Goal: Transaction & Acquisition: Purchase product/service

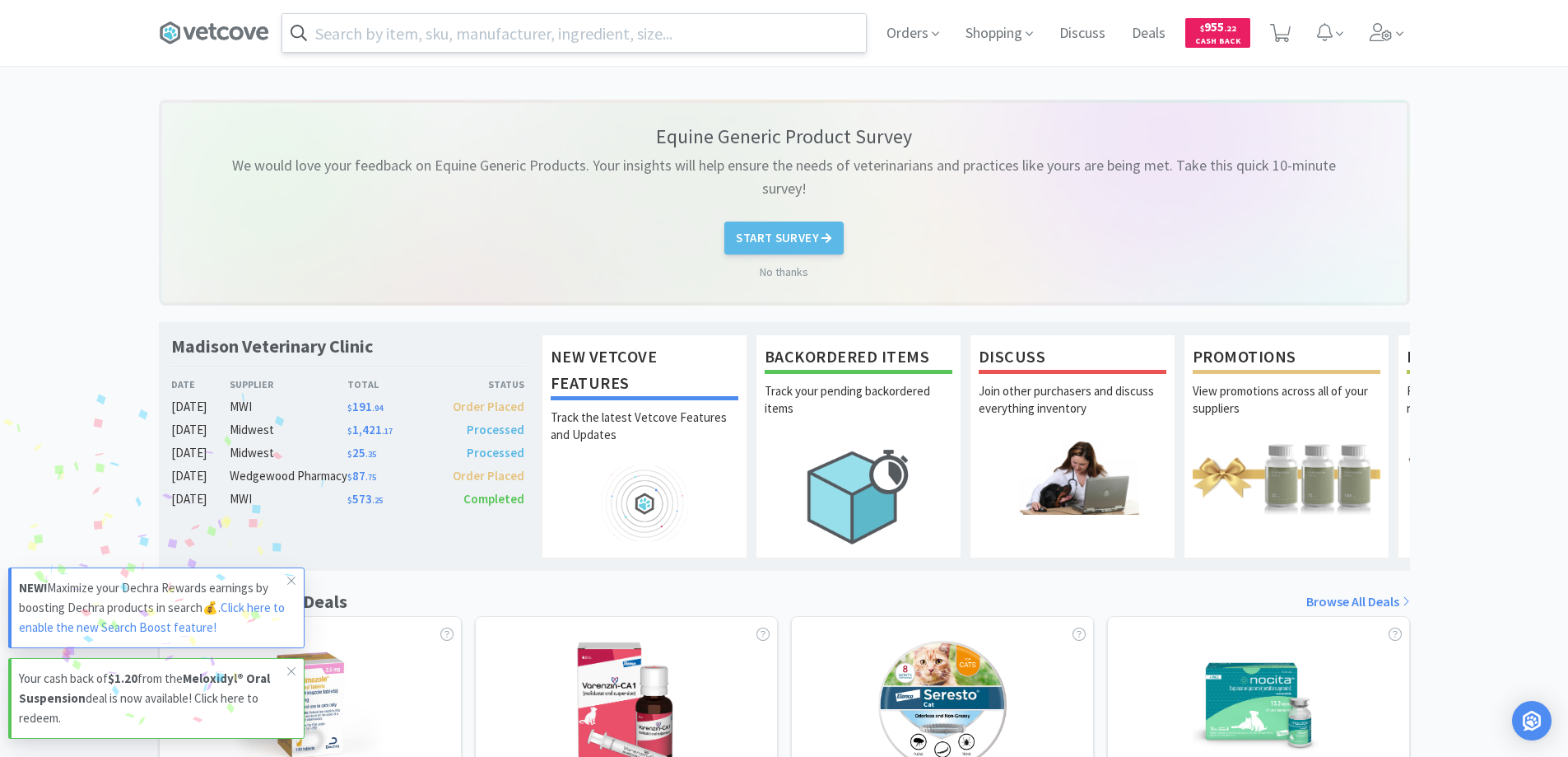
click at [390, 33] on input "text" at bounding box center [574, 33] width 584 height 38
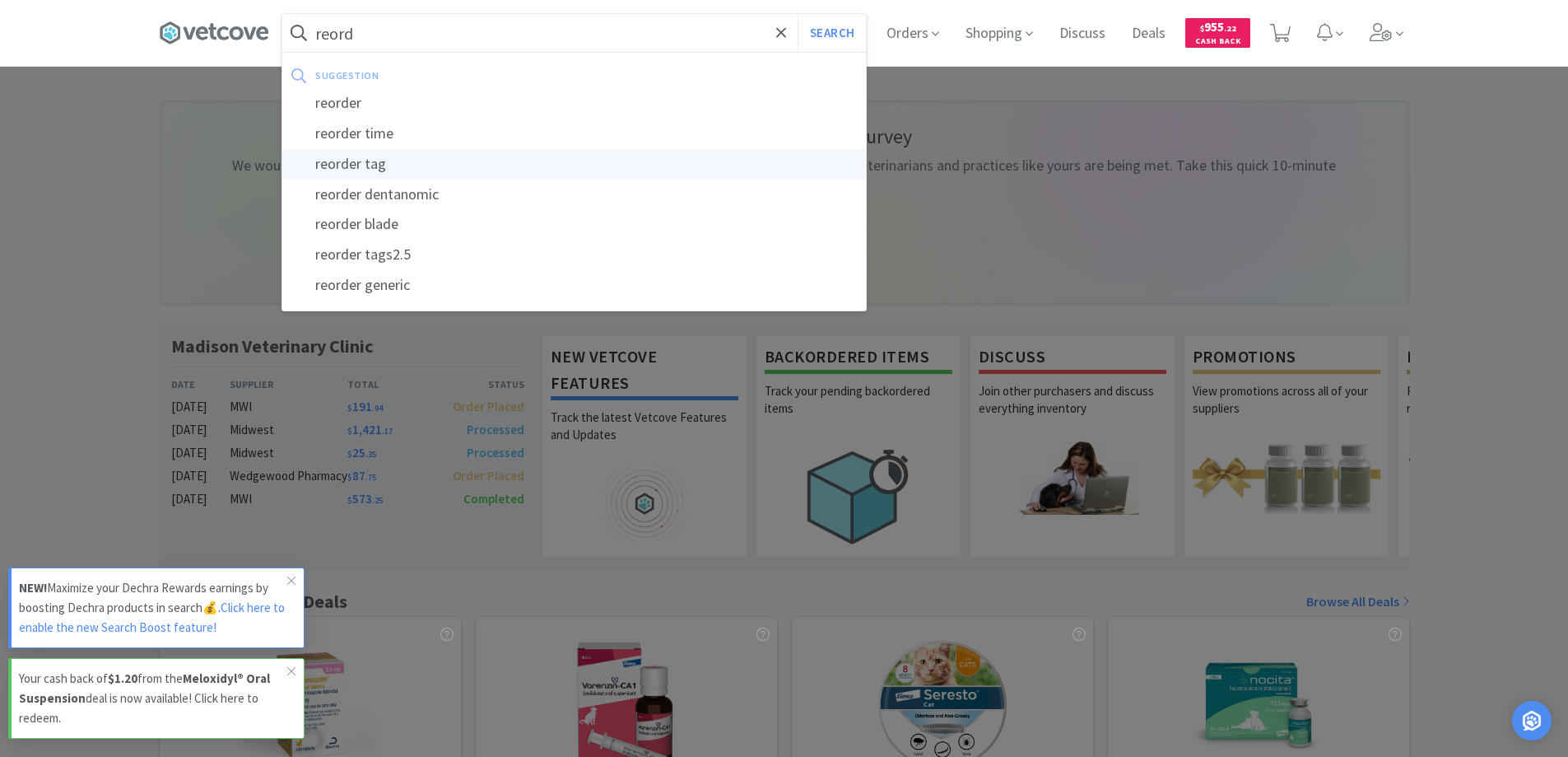
click at [352, 164] on div "reorder tag" at bounding box center [574, 164] width 584 height 30
type input "reorder tag"
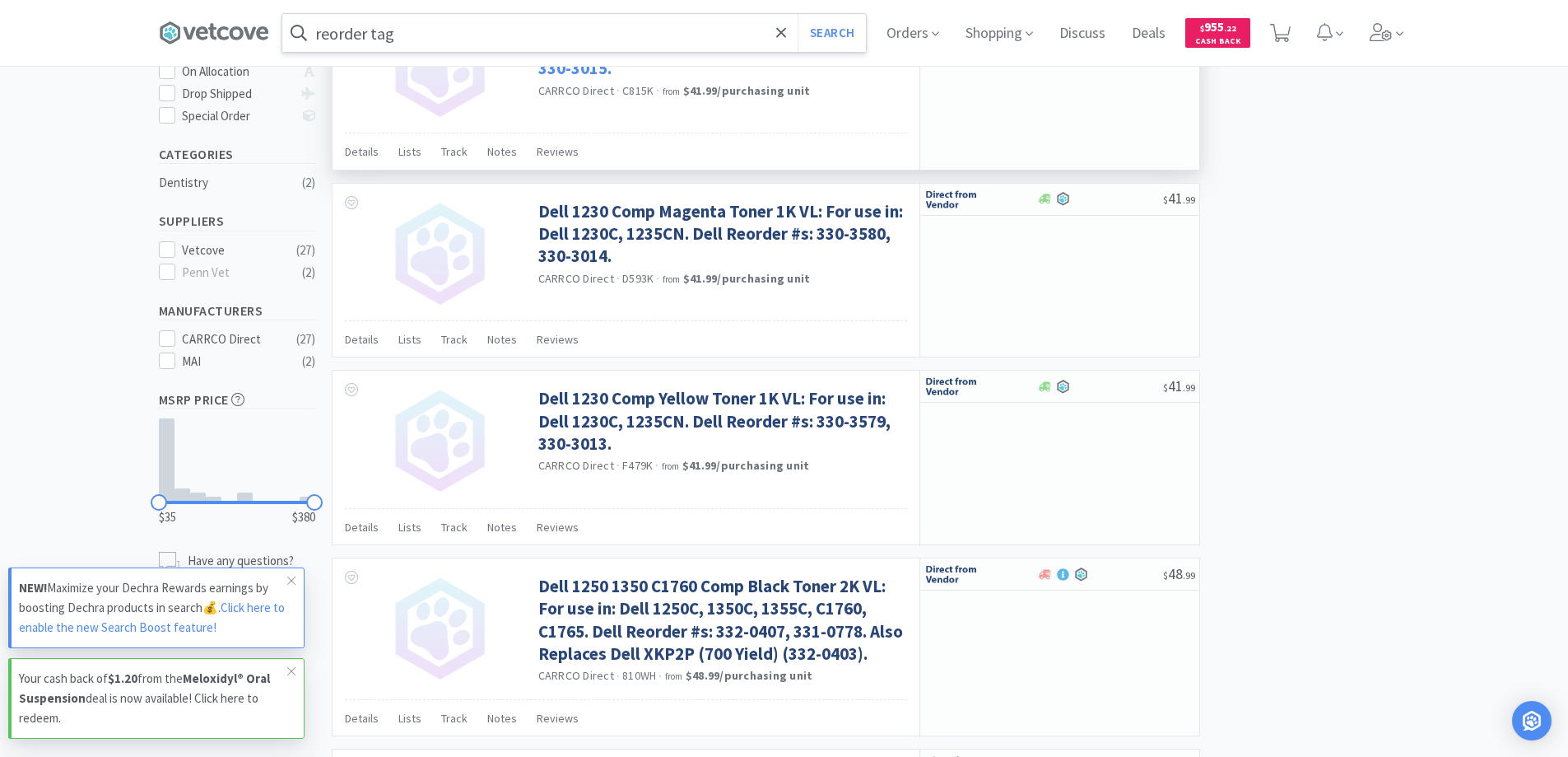
scroll to position [577, 0]
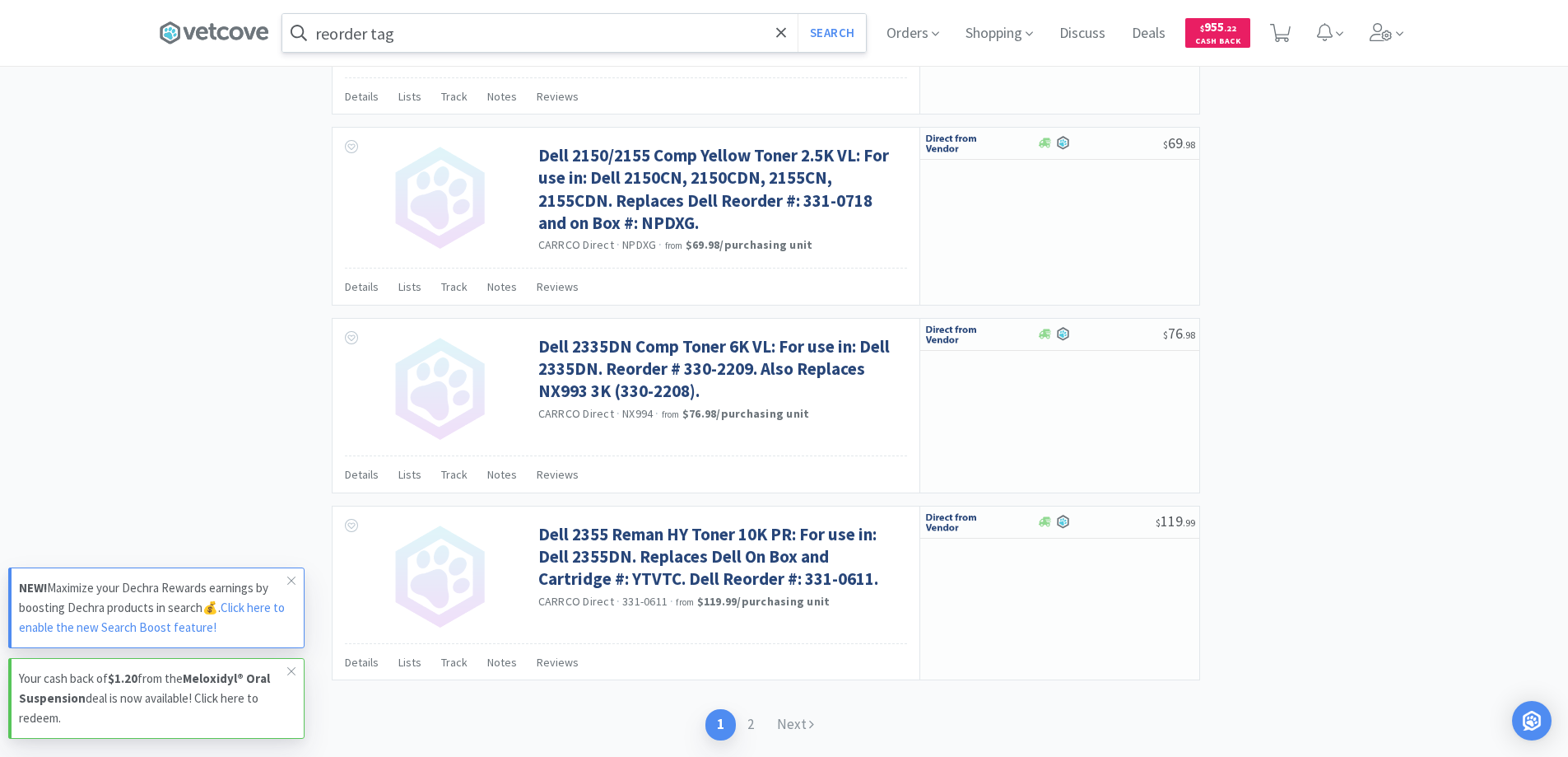
select select "2"
select select "1"
select select "4"
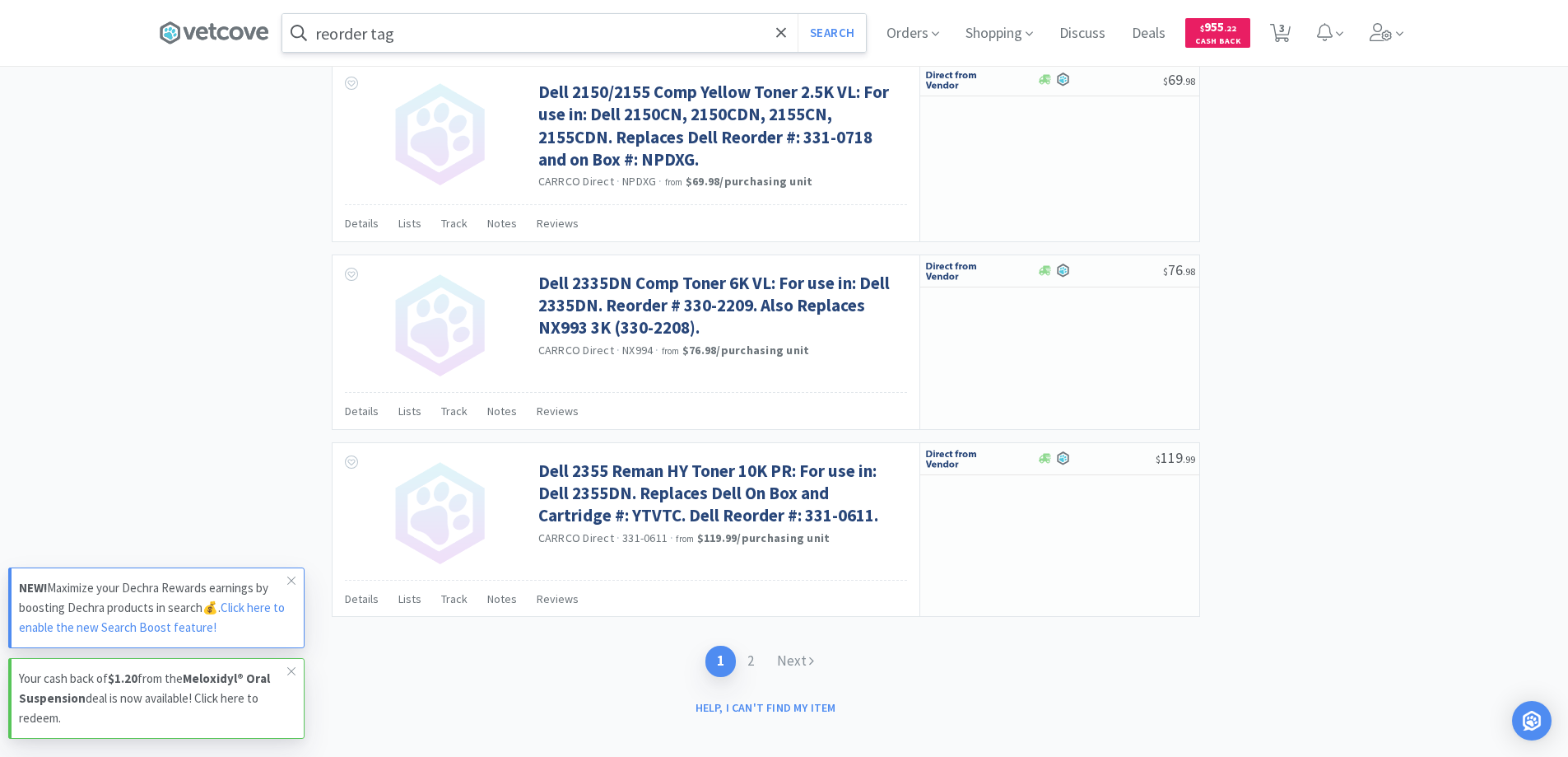
scroll to position [2428, 0]
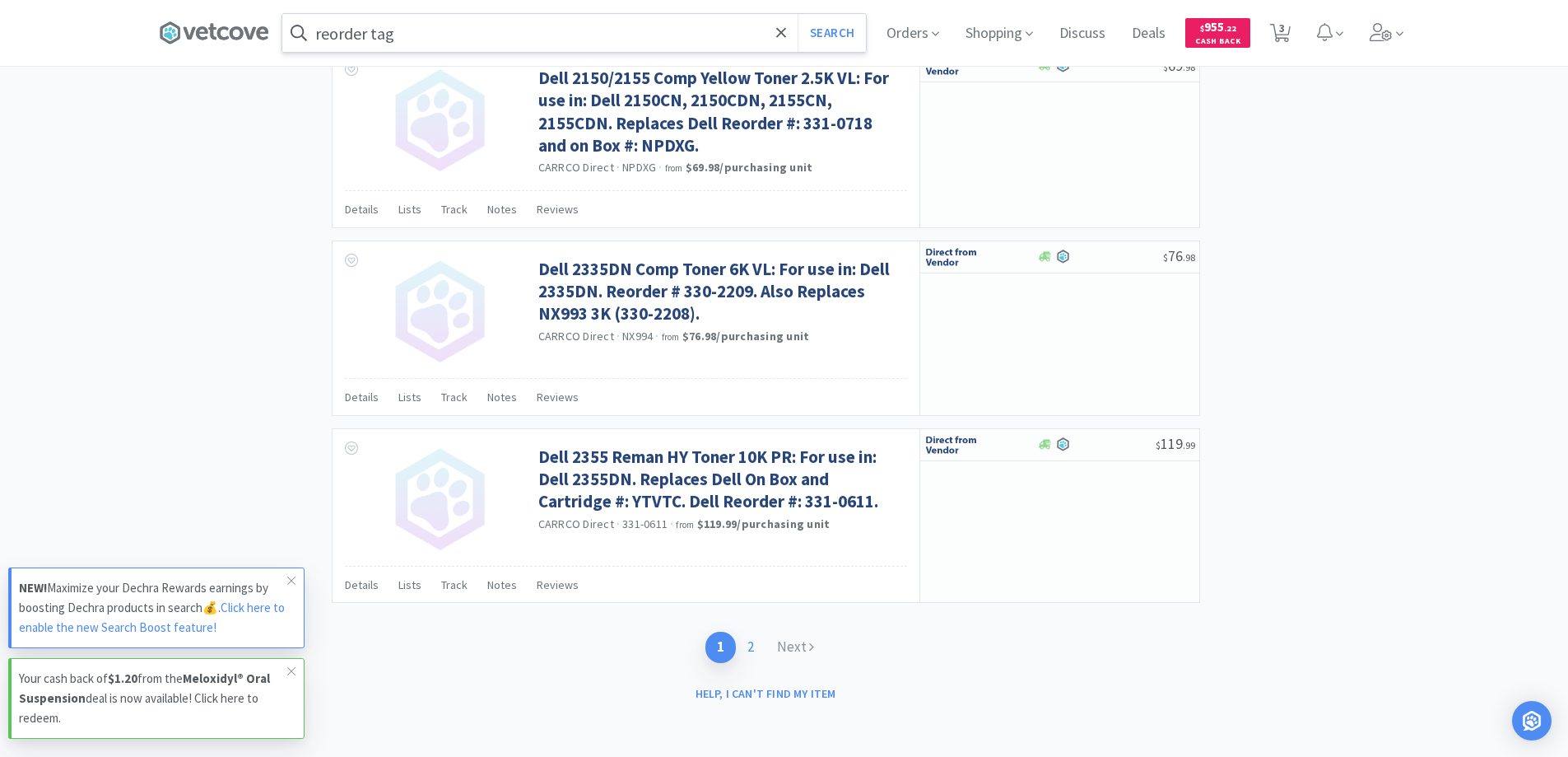
click at [755, 645] on link "2" at bounding box center [750, 647] width 29 height 30
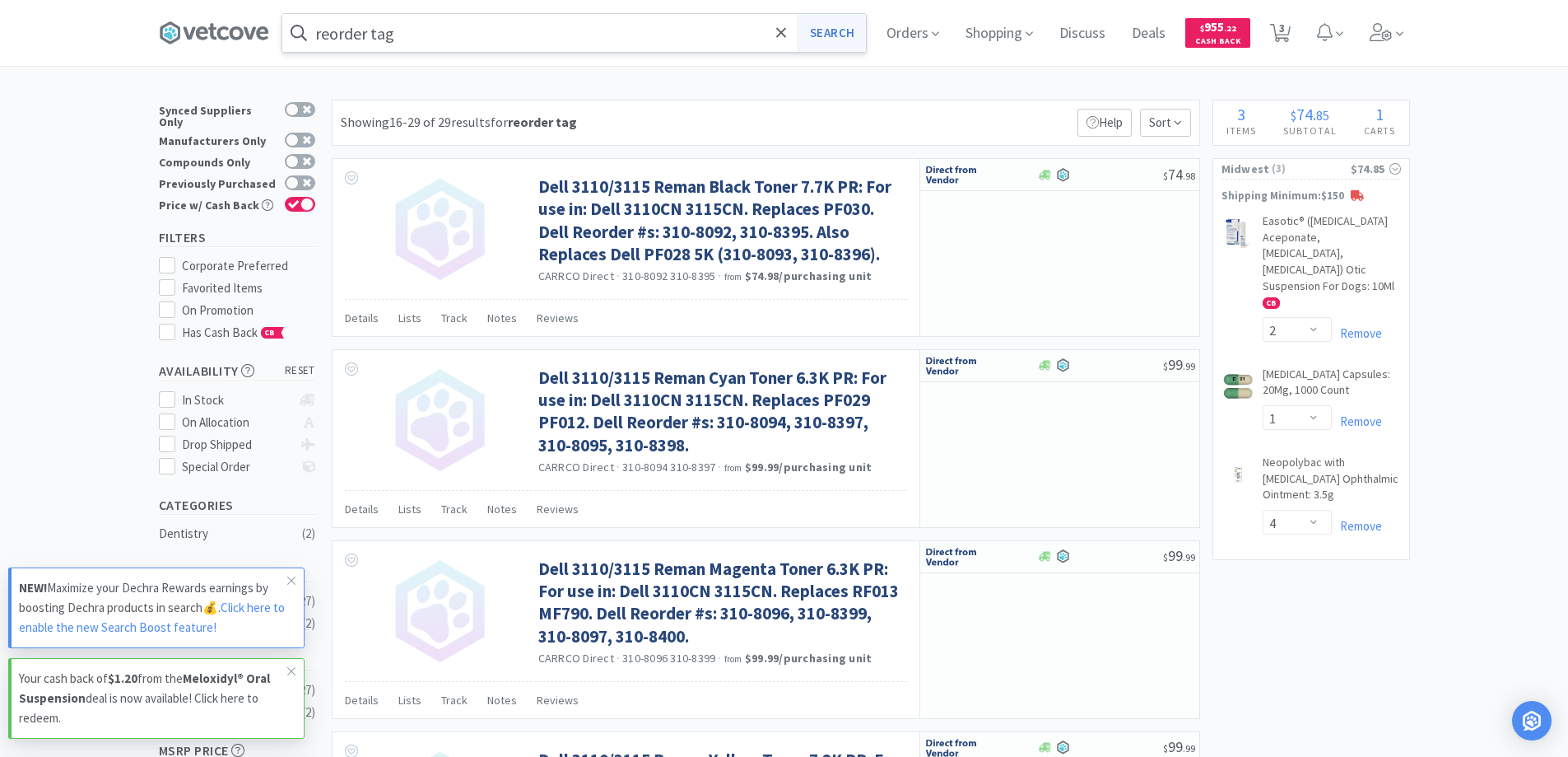
click at [827, 33] on button "Search" at bounding box center [831, 33] width 68 height 38
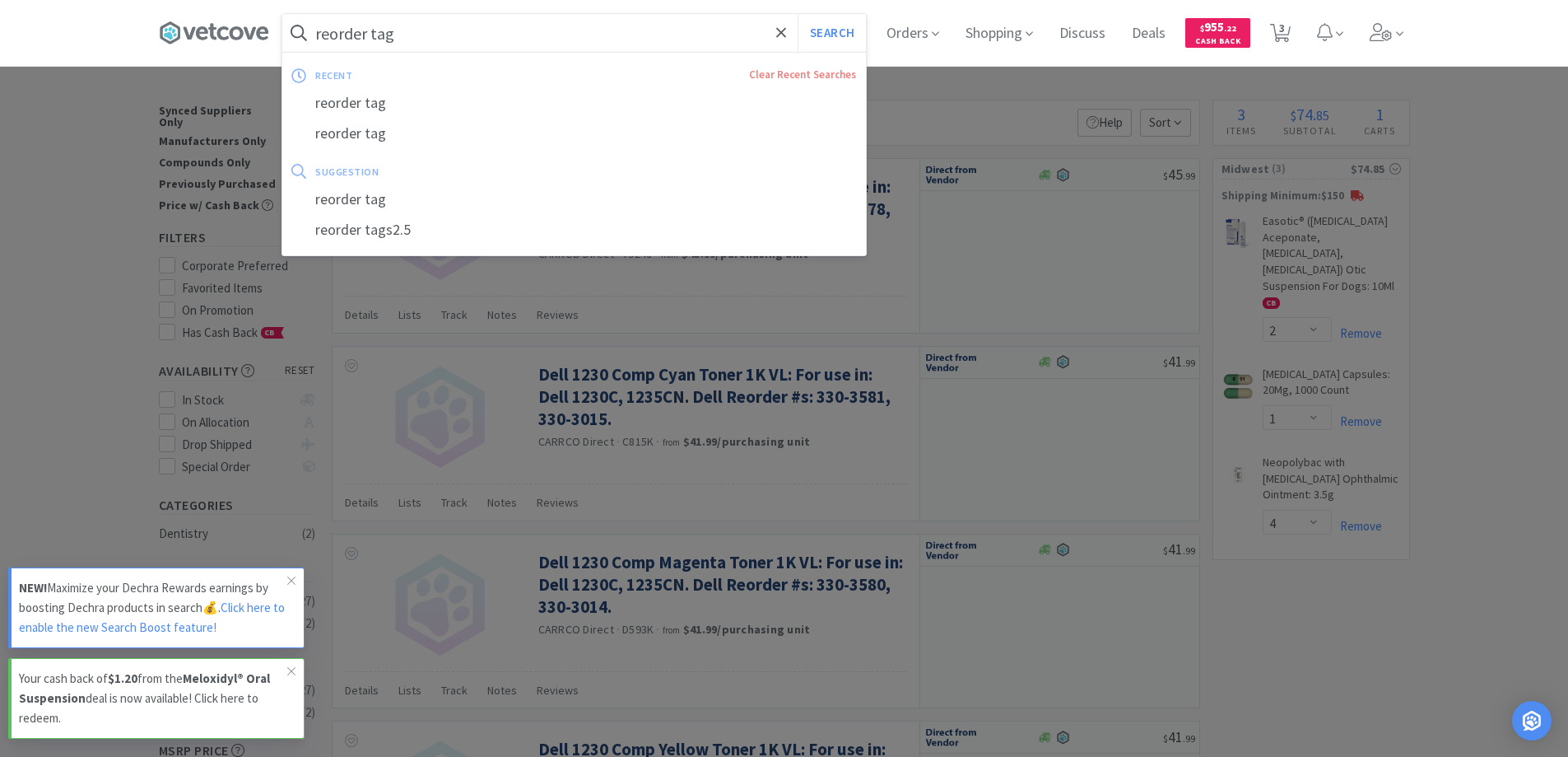
click at [414, 32] on input "reorder tag" at bounding box center [574, 33] width 584 height 38
click at [349, 198] on div "reorder tag" at bounding box center [574, 199] width 584 height 30
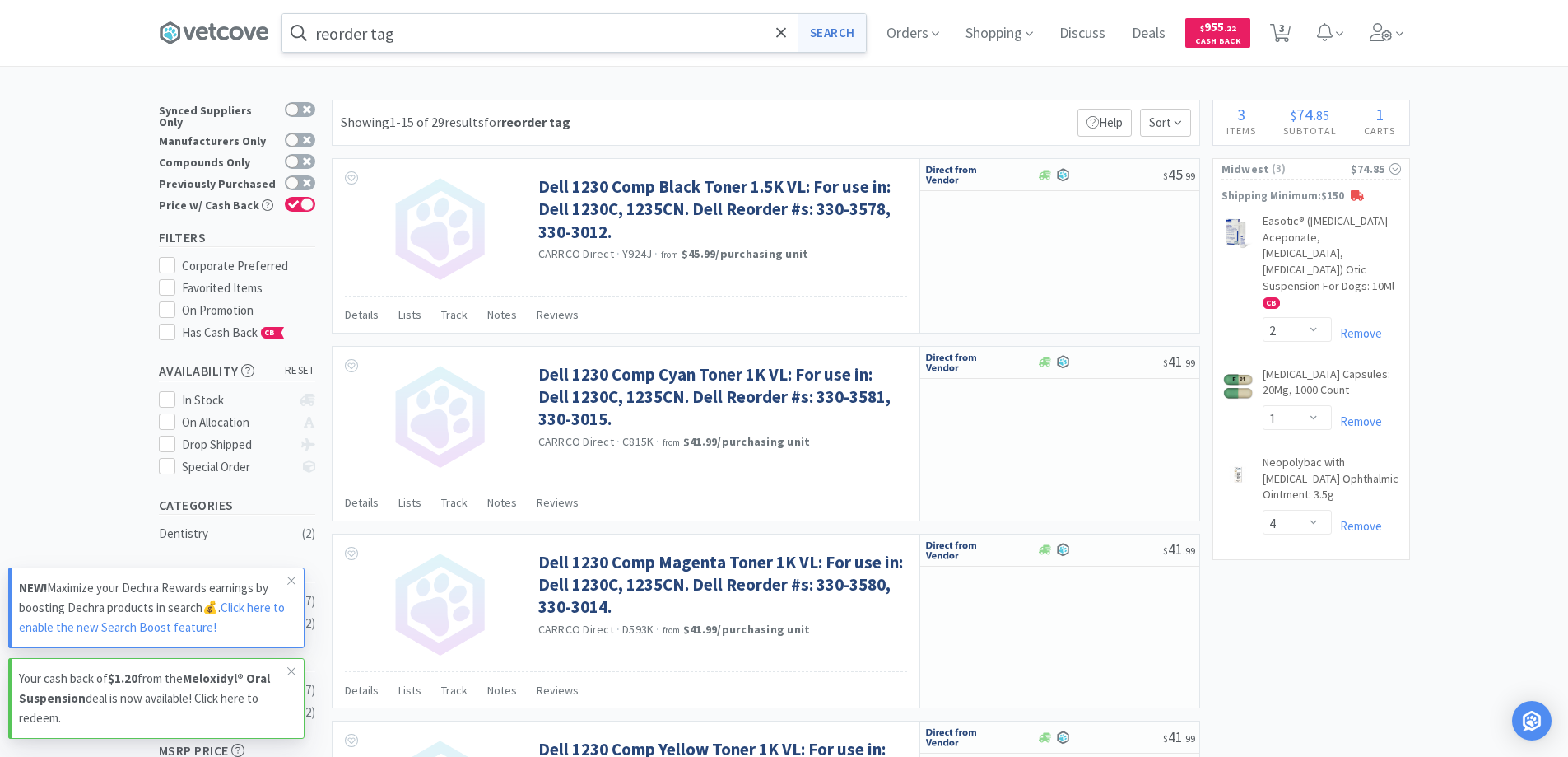
click at [838, 22] on button "Search" at bounding box center [831, 33] width 68 height 38
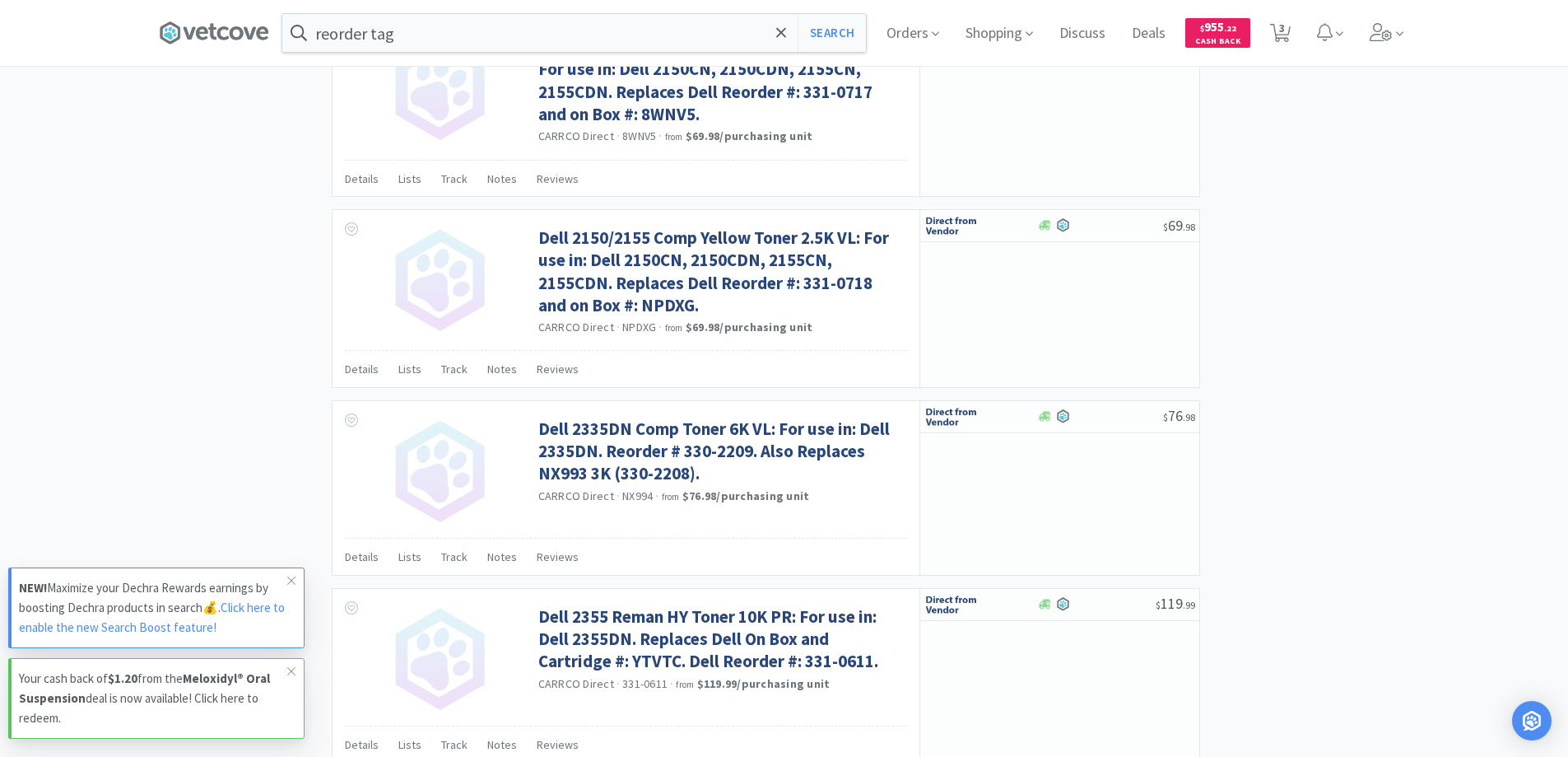
scroll to position [2428, 0]
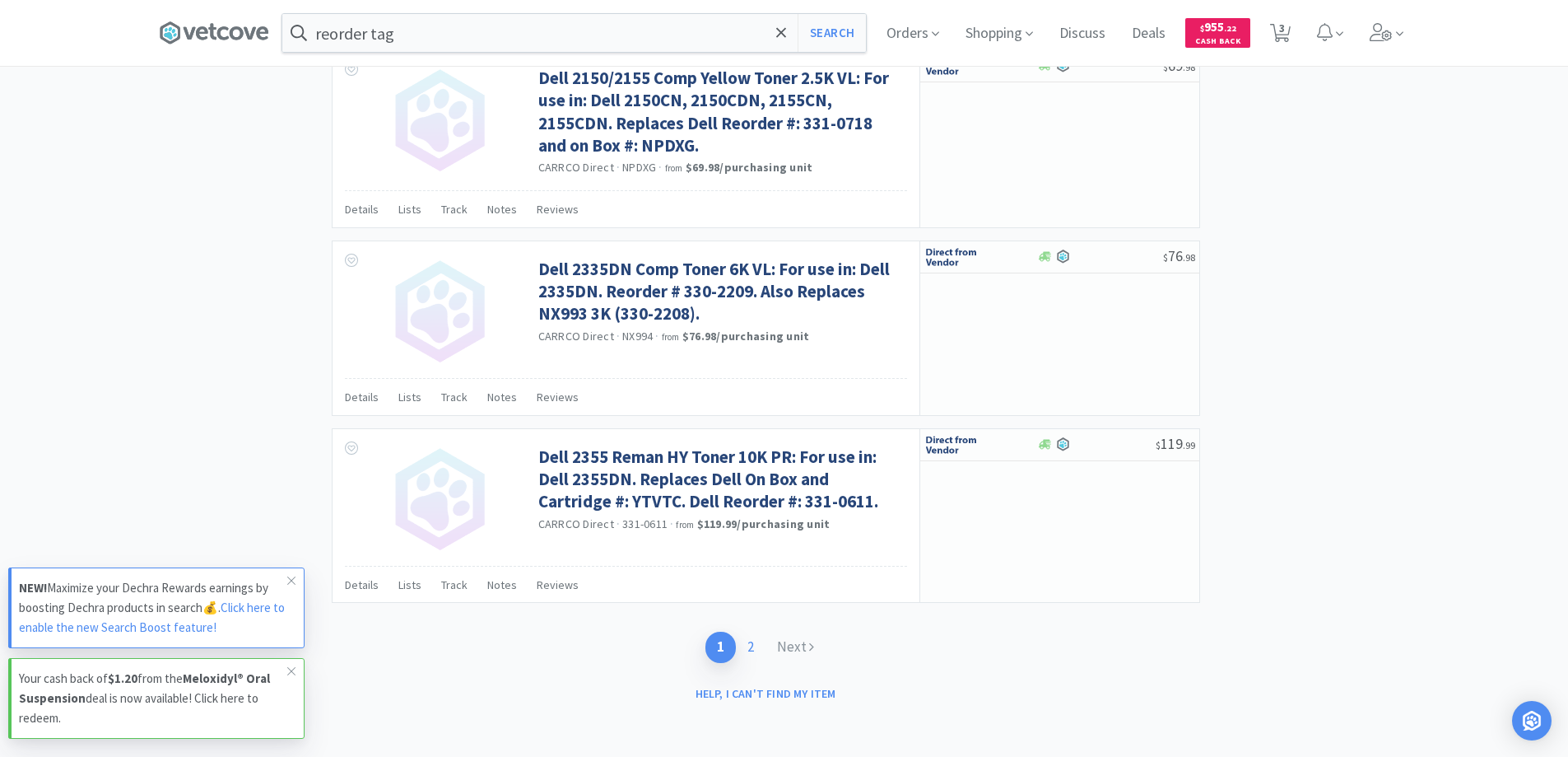
click at [749, 646] on link "2" at bounding box center [750, 647] width 29 height 30
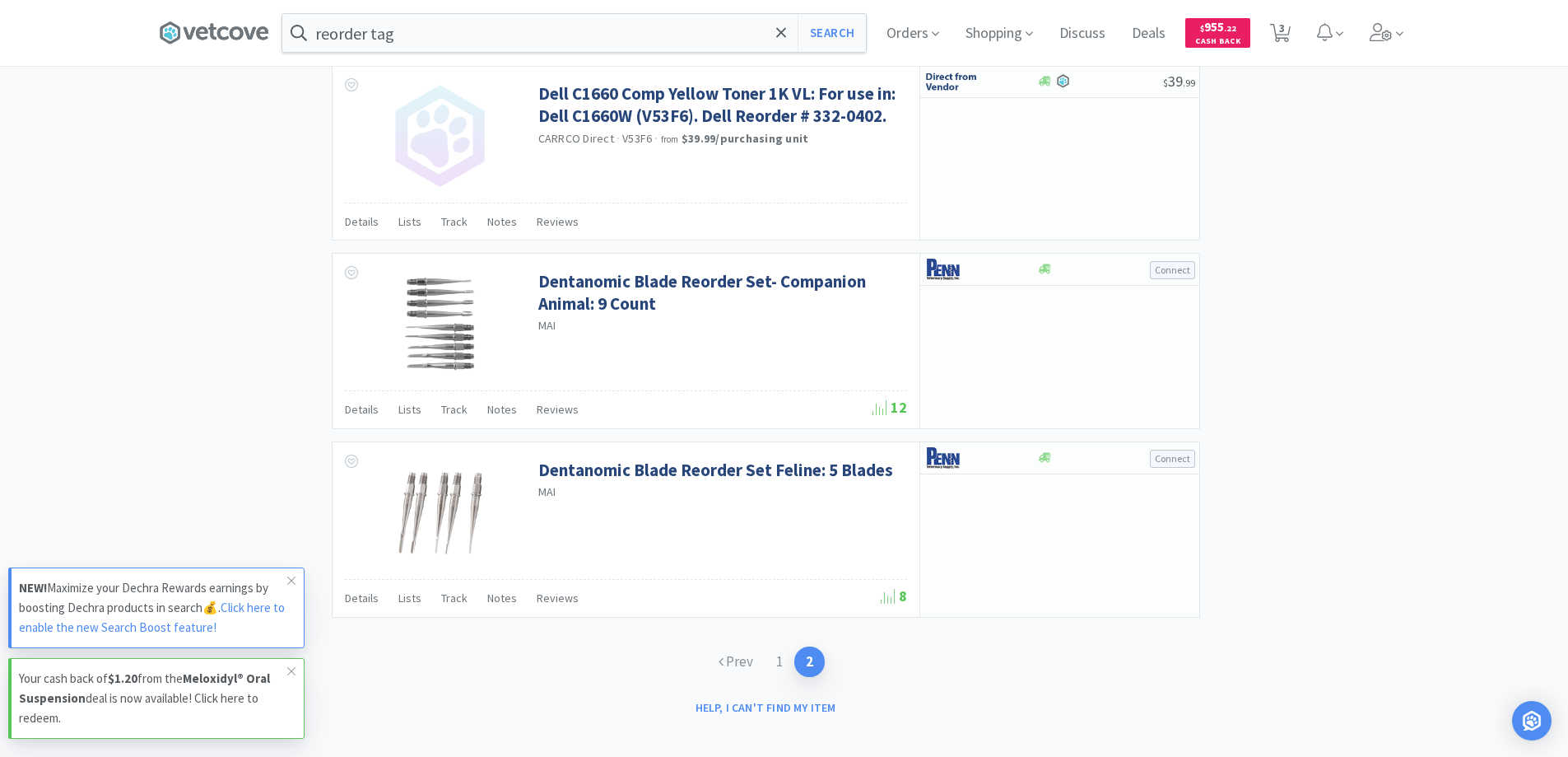
scroll to position [2184, 0]
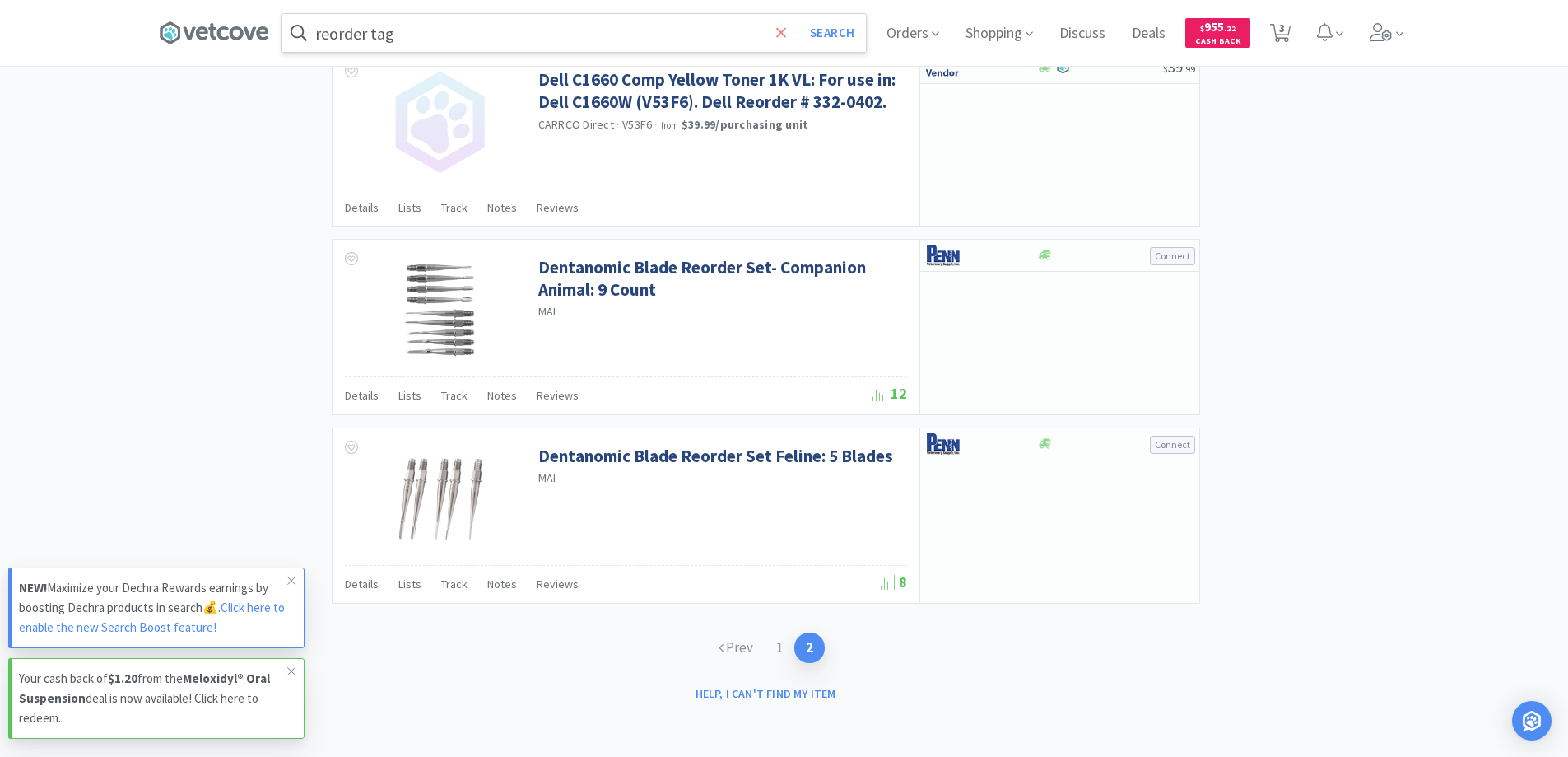
click at [784, 30] on icon at bounding box center [781, 32] width 9 height 9
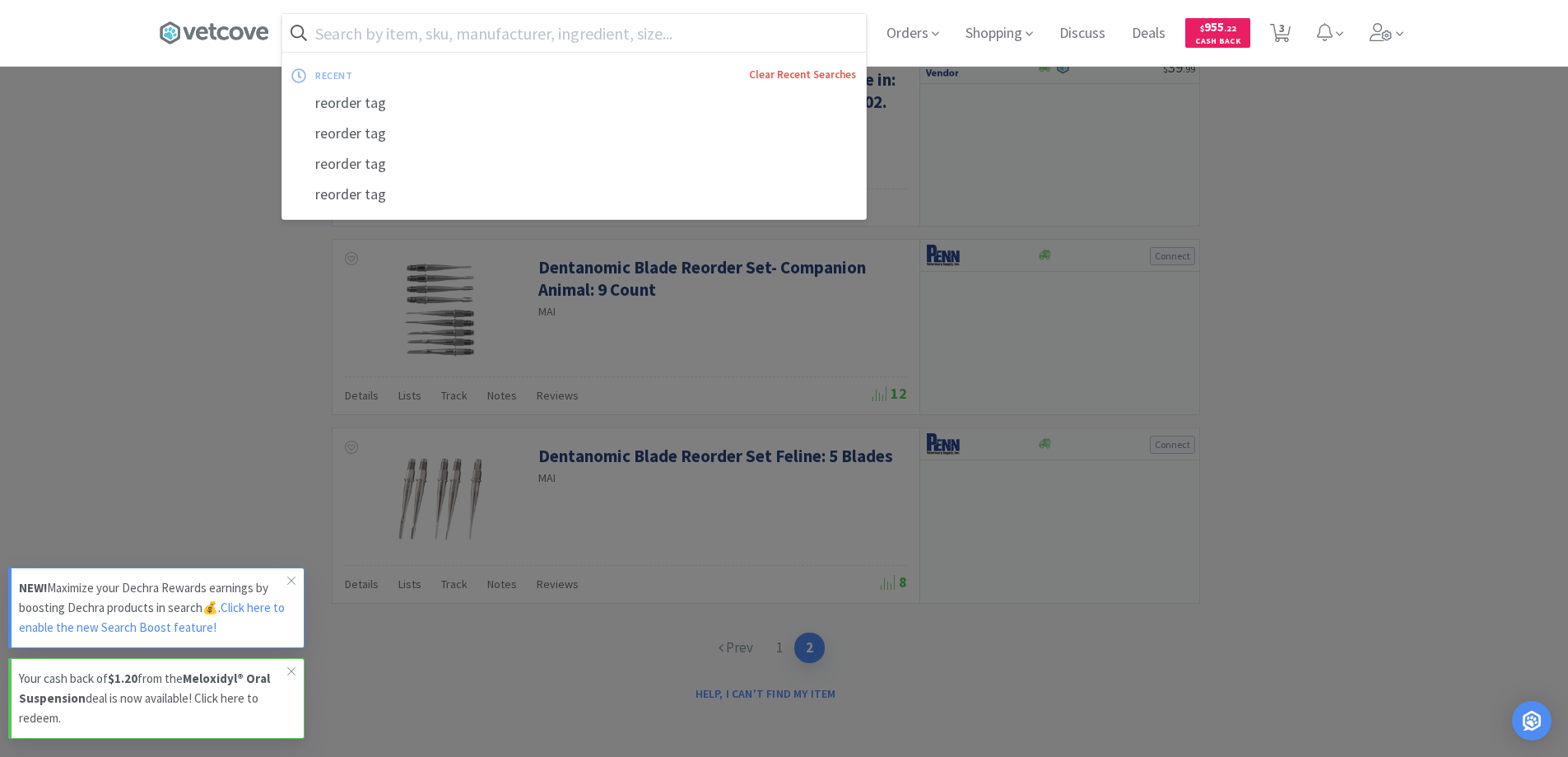
click at [800, 75] on link "Clear Recent Searches" at bounding box center [802, 74] width 107 height 14
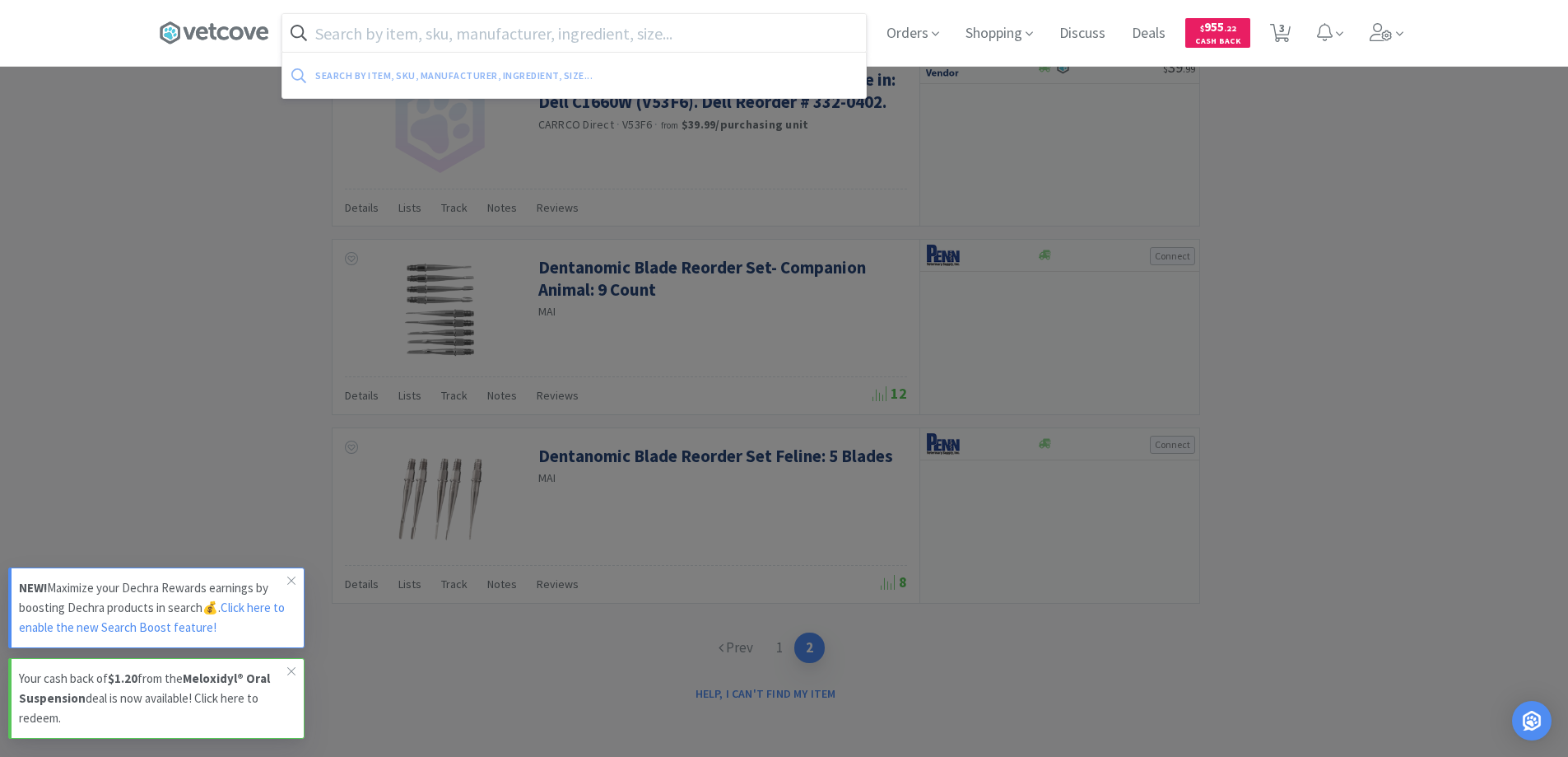
click at [334, 34] on input "text" at bounding box center [574, 33] width 584 height 38
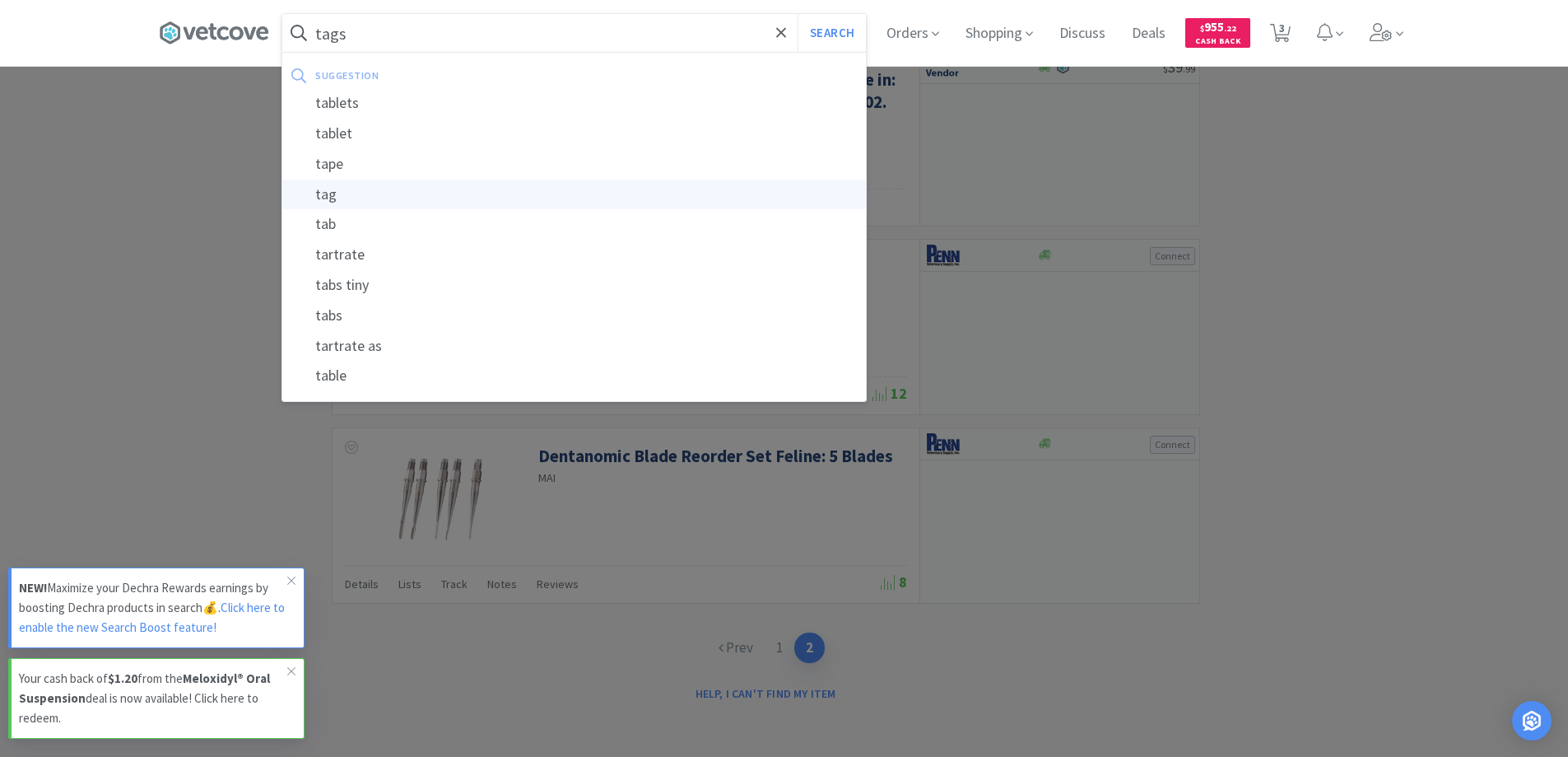
click at [328, 196] on div "tag" at bounding box center [574, 194] width 584 height 30
type input "tag"
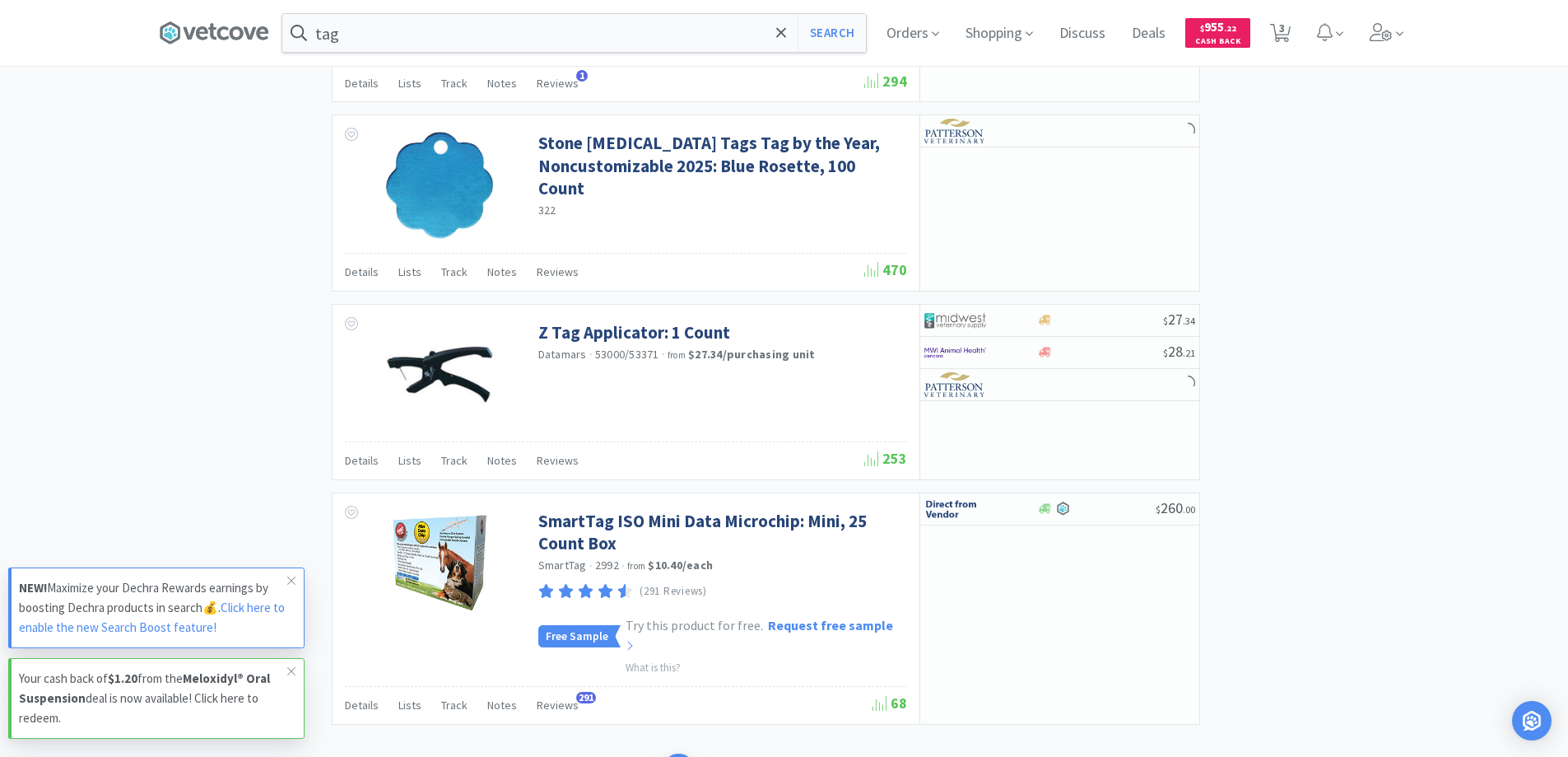
scroll to position [2436, 0]
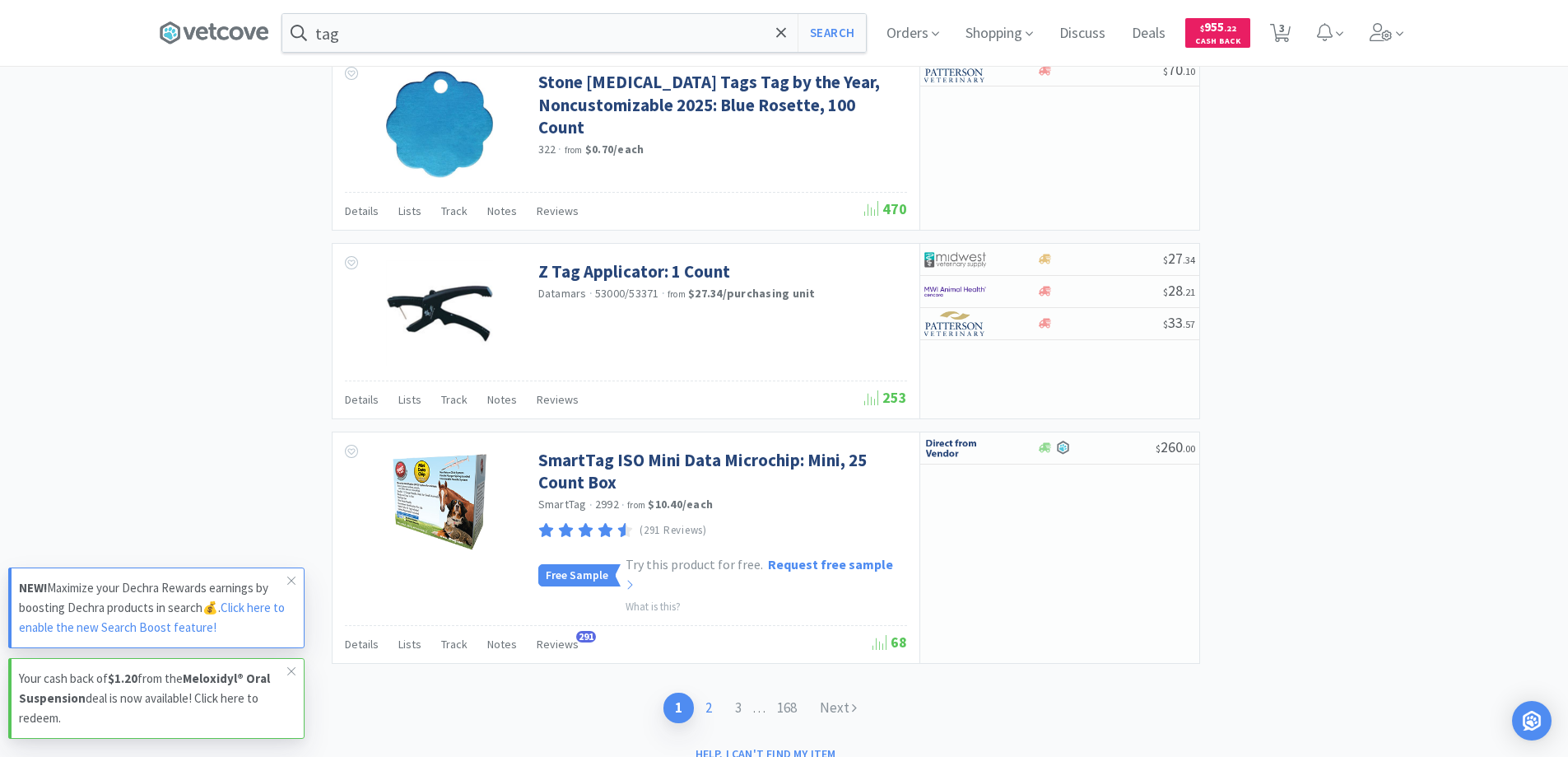
click at [705, 692] on link "2" at bounding box center [708, 708] width 29 height 30
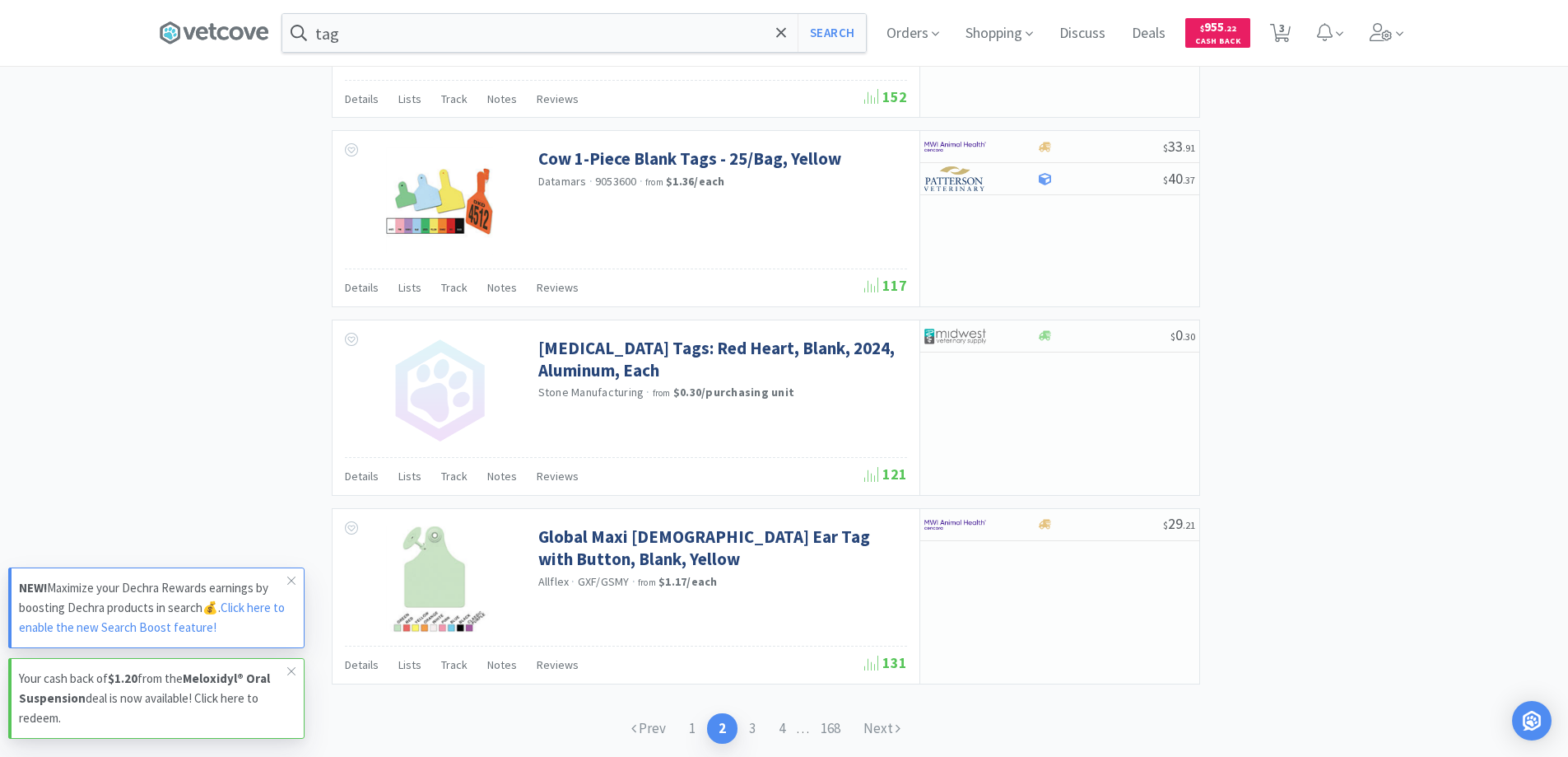
scroll to position [2306, 0]
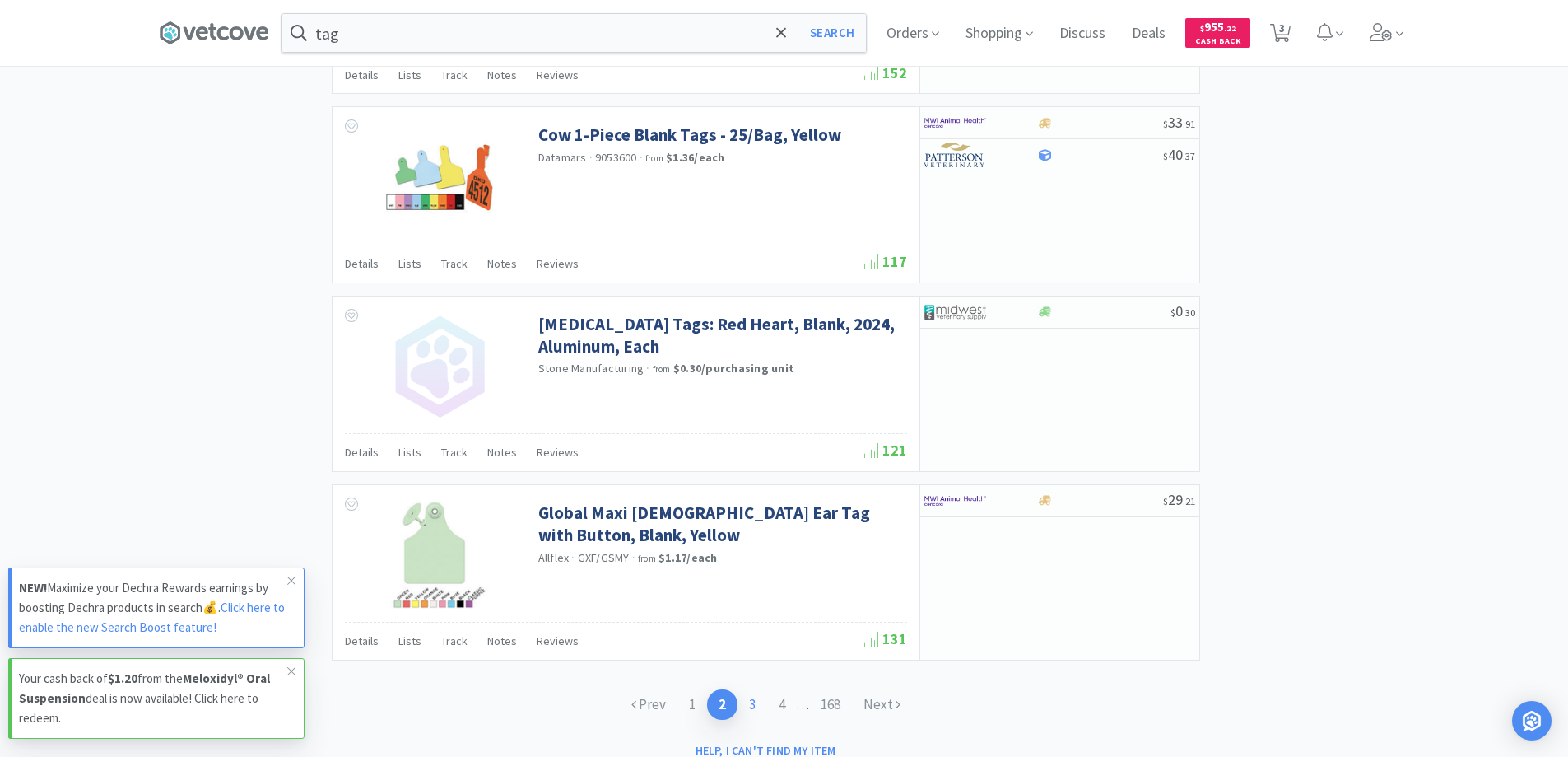
click at [748, 703] on link "3" at bounding box center [752, 705] width 29 height 30
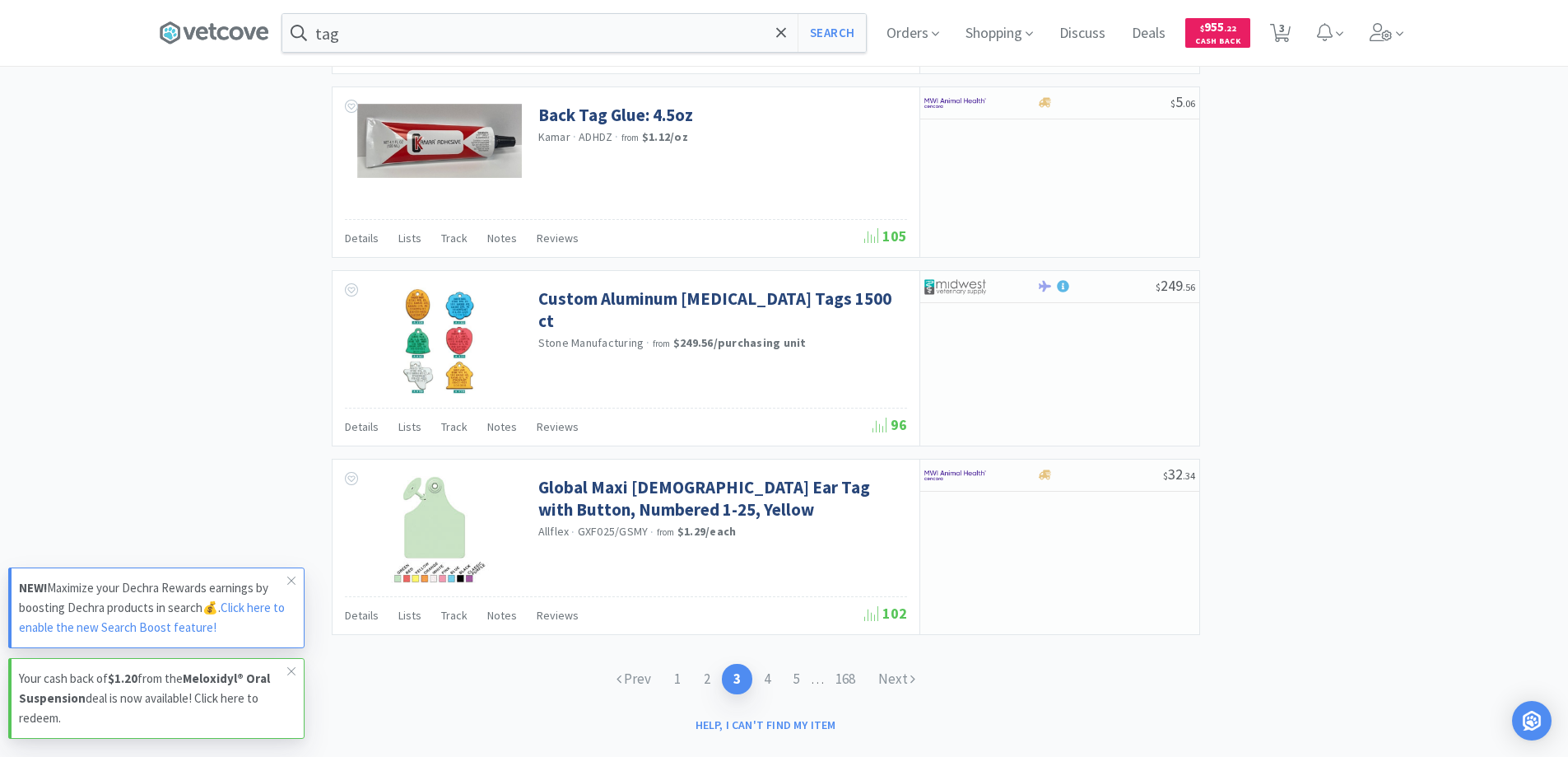
scroll to position [2402, 0]
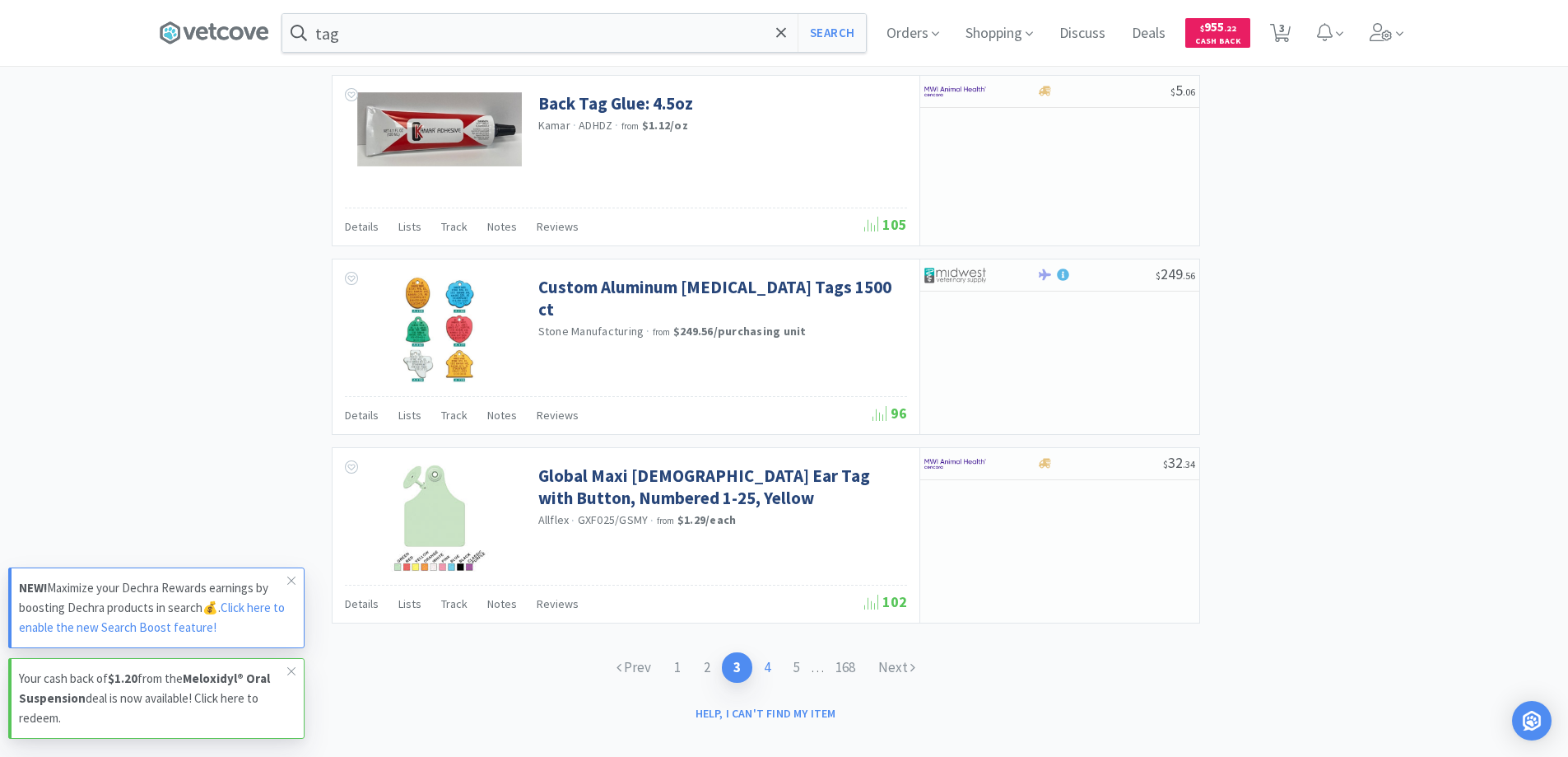
click at [763, 653] on link "4" at bounding box center [766, 668] width 29 height 30
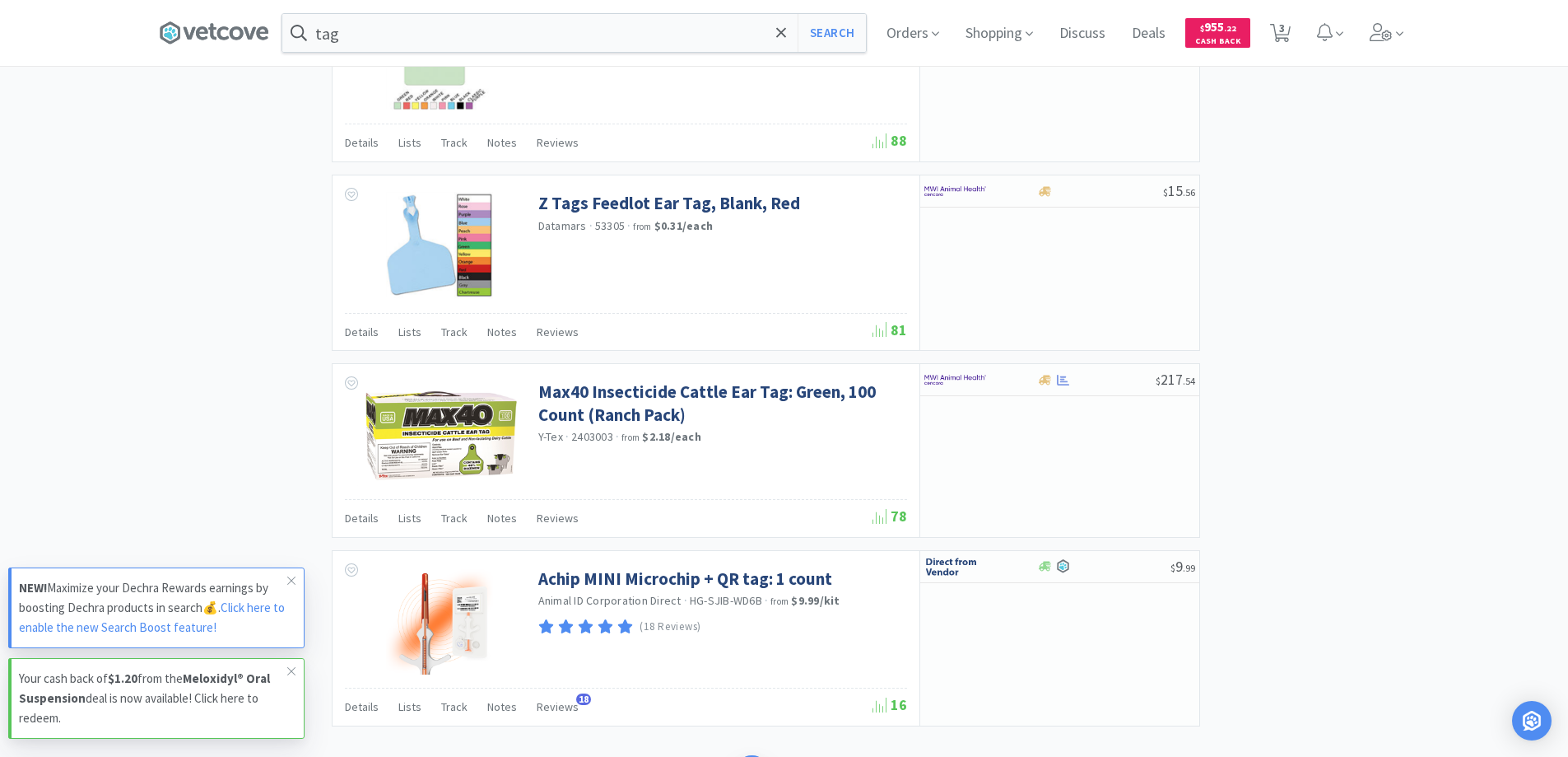
scroll to position [2371, 0]
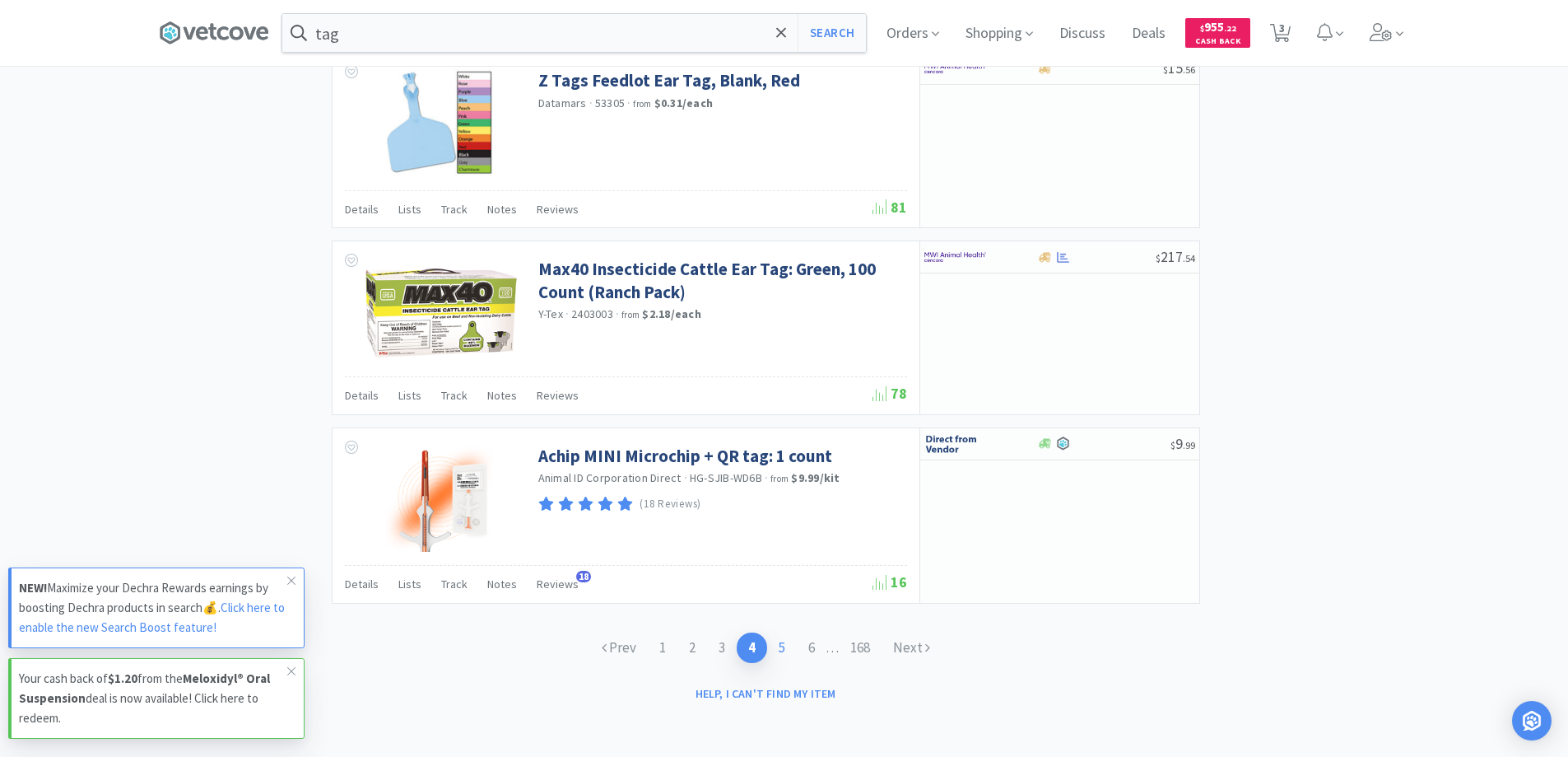
click at [783, 645] on link "5" at bounding box center [781, 648] width 29 height 30
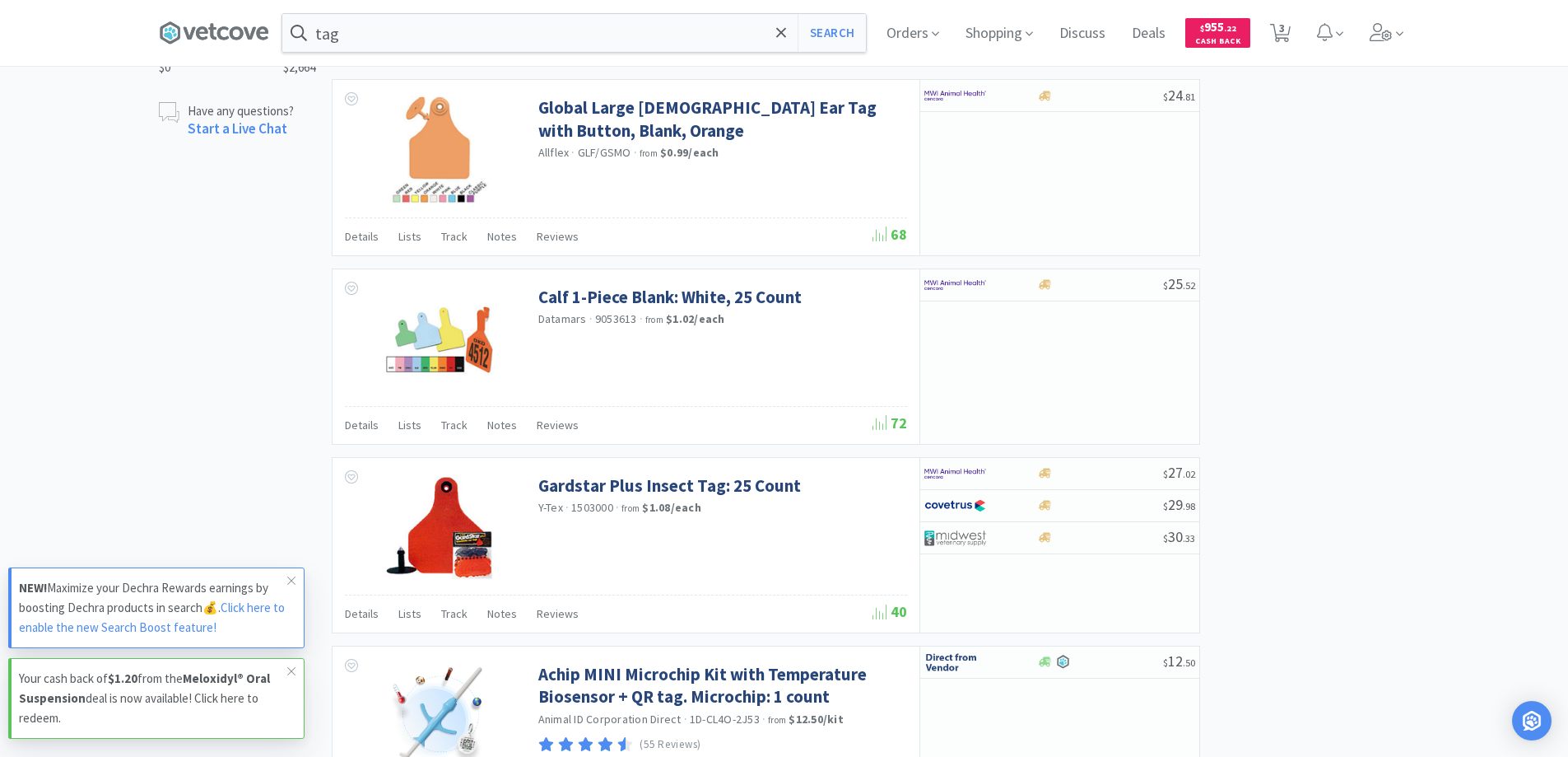
scroll to position [1729, 0]
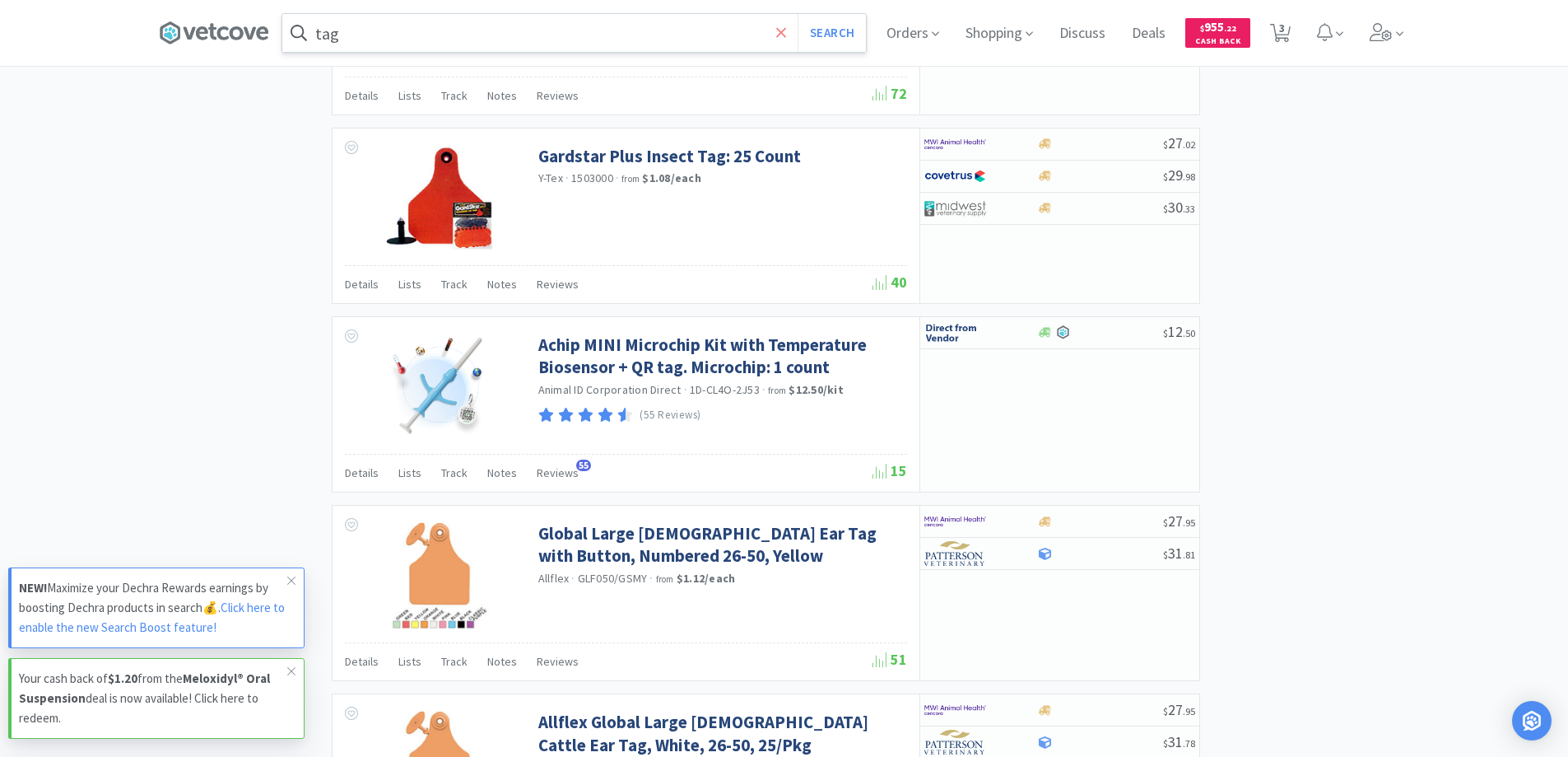
click at [783, 30] on icon at bounding box center [781, 32] width 9 height 9
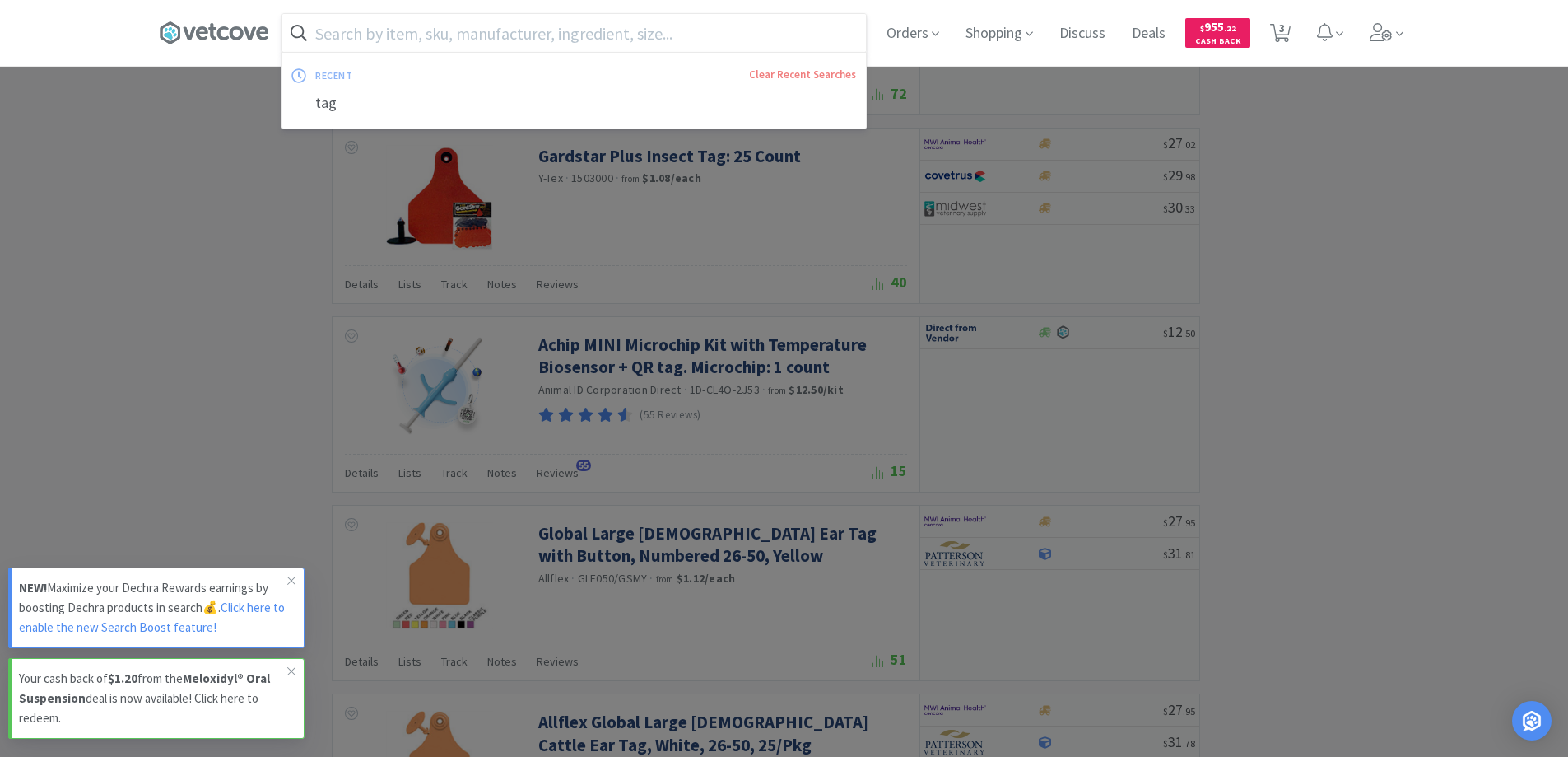
click at [205, 231] on div at bounding box center [784, 378] width 1568 height 757
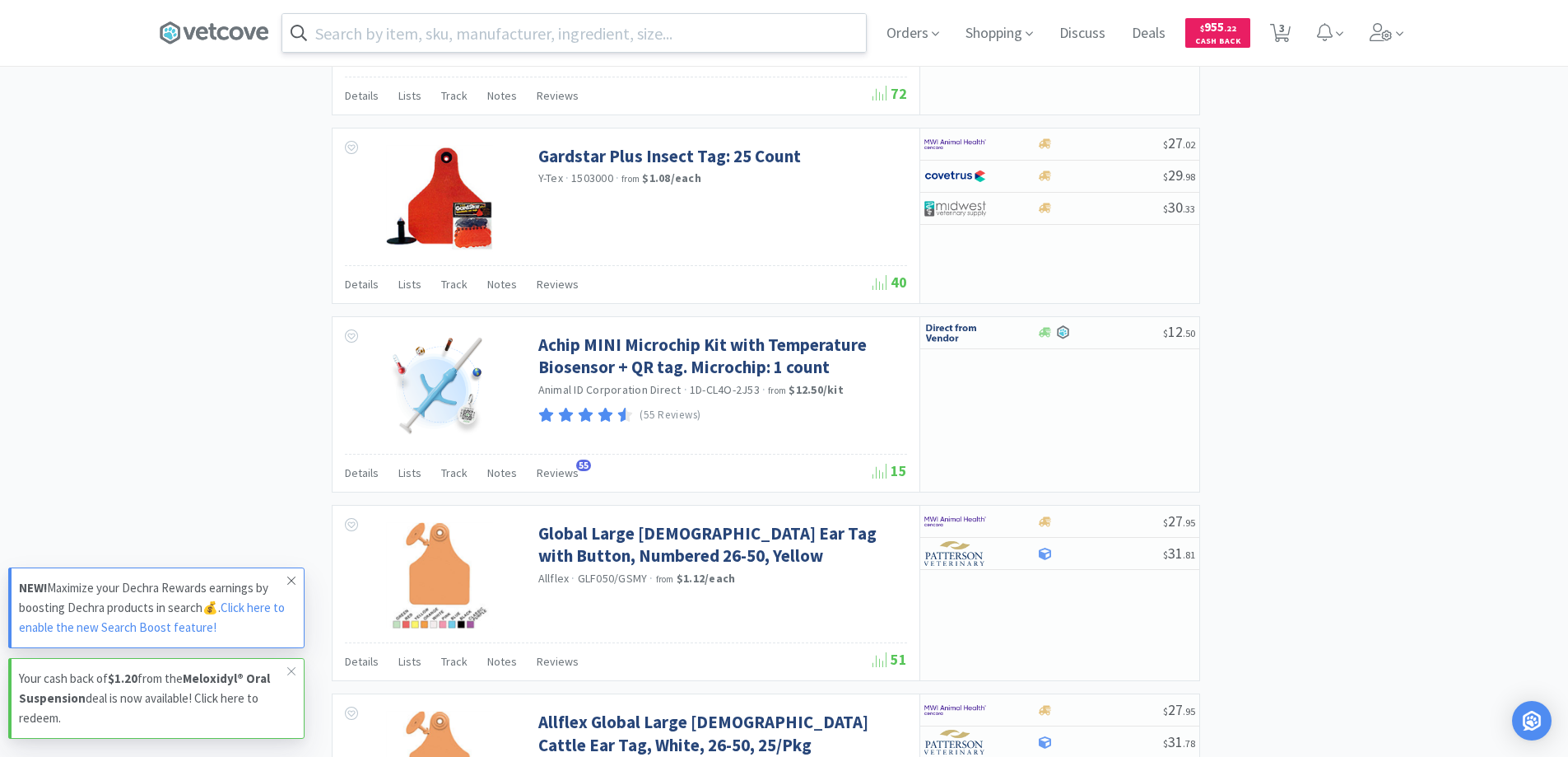
click at [290, 578] on icon at bounding box center [291, 581] width 9 height 13
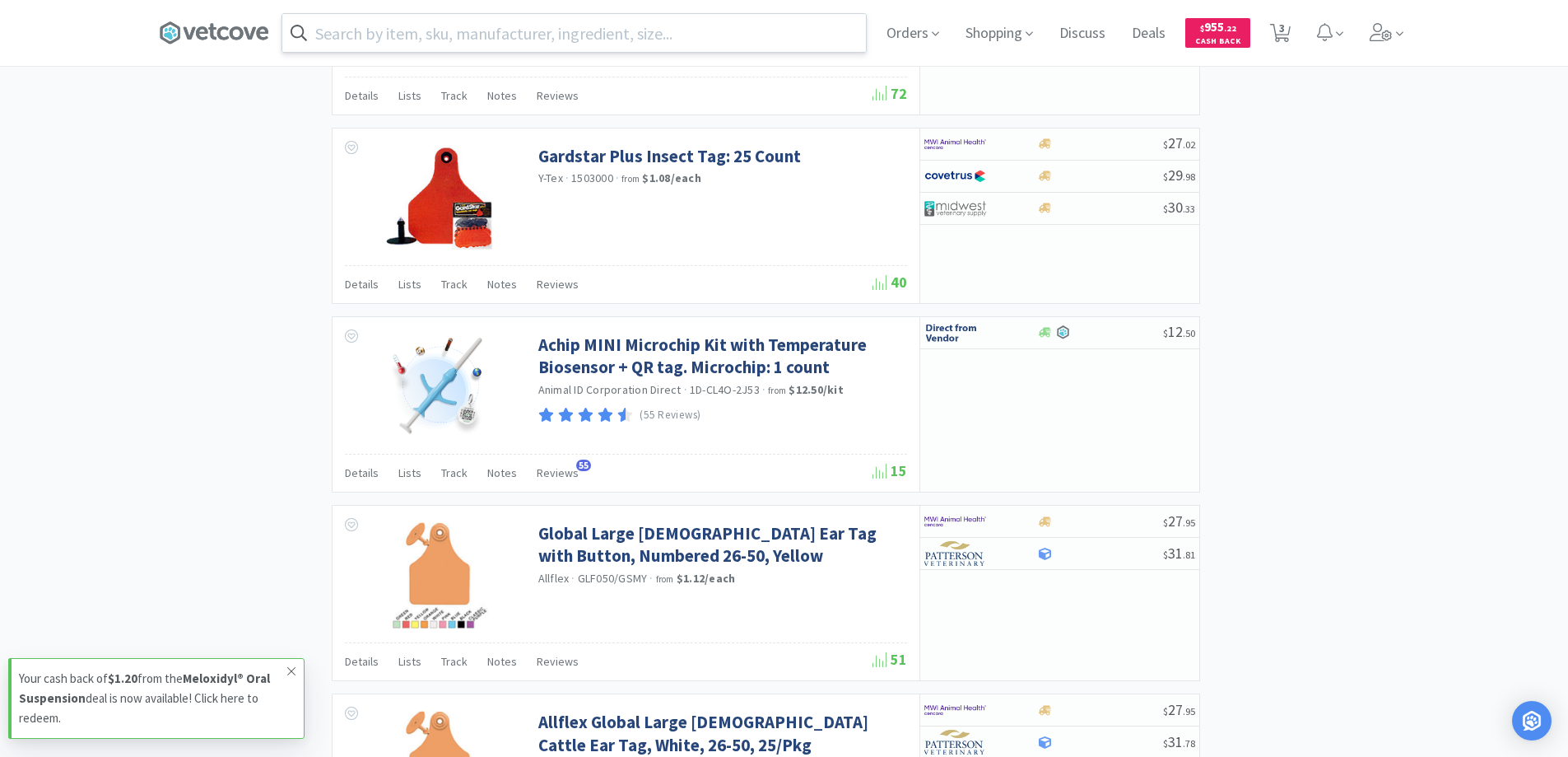
click at [287, 668] on icon at bounding box center [291, 672] width 9 height 13
